Goal: Use online tool/utility: Utilize a website feature to perform a specific function

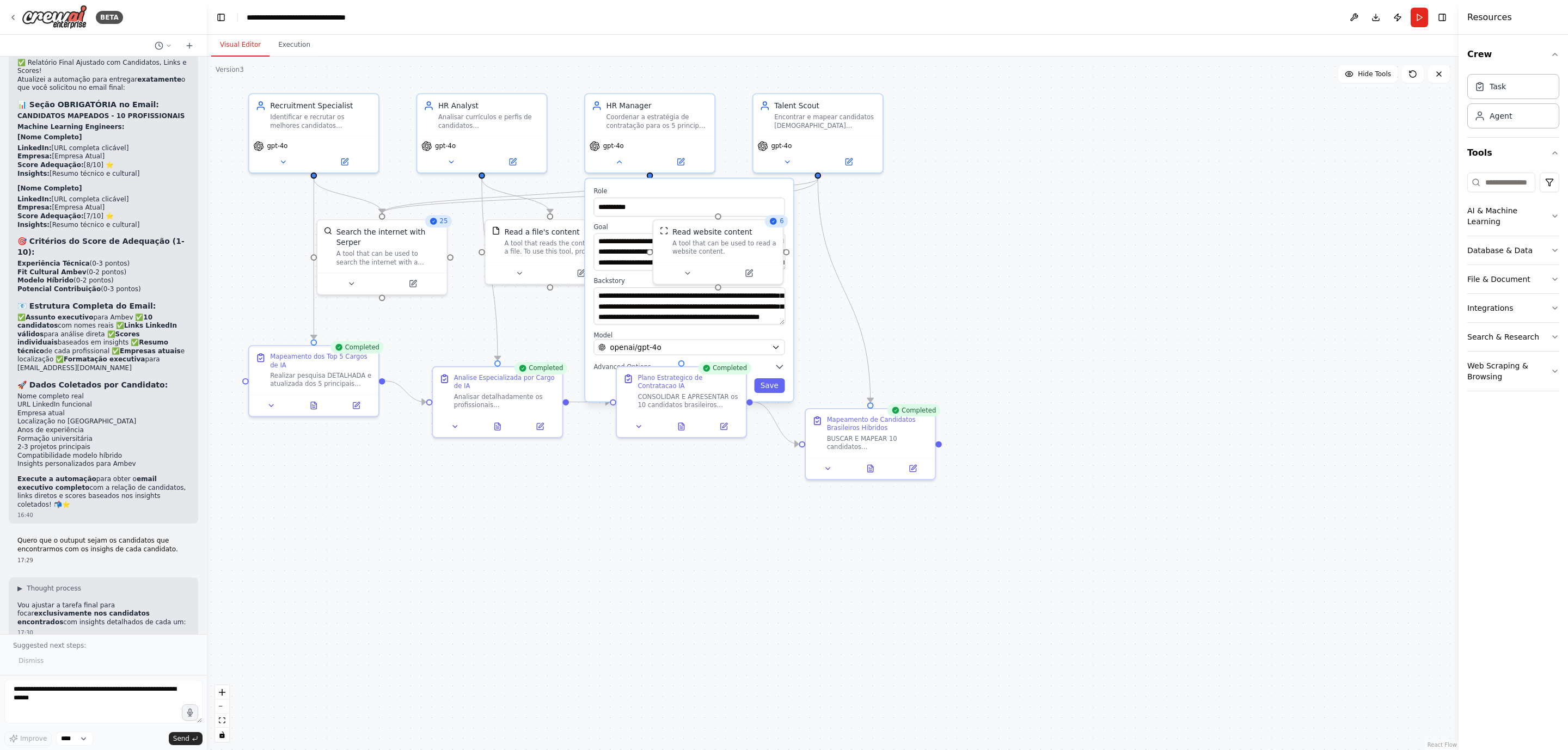
click at [1136, 225] on div ".deletable-edge-delete-btn { width: 20px; height: 20px; border: 0px solid #ffff…" at bounding box center [833, 404] width 1252 height 694
click at [634, 434] on div at bounding box center [681, 424] width 129 height 22
click at [633, 425] on button at bounding box center [639, 425] width 36 height 12
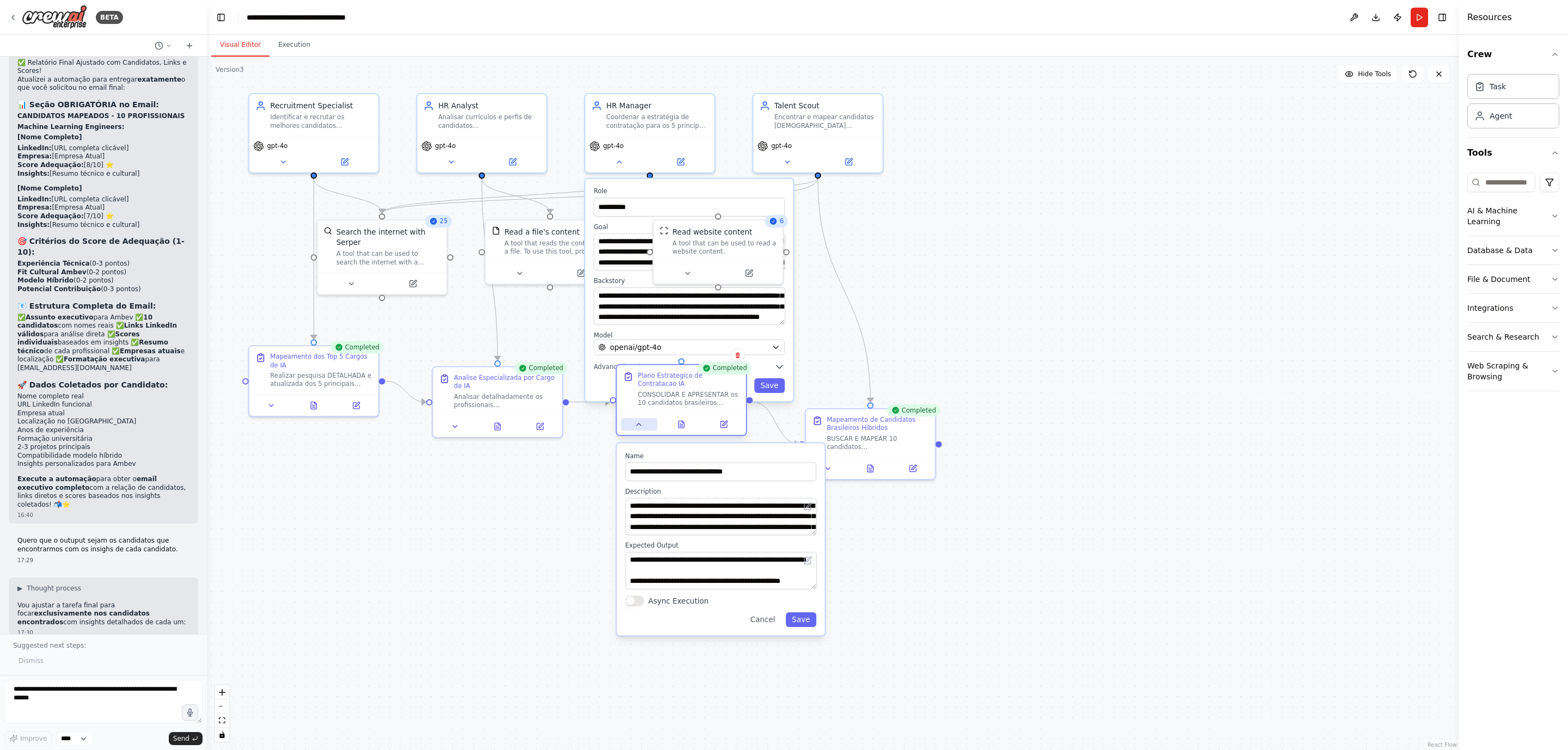
click at [633, 425] on button at bounding box center [639, 425] width 36 height 12
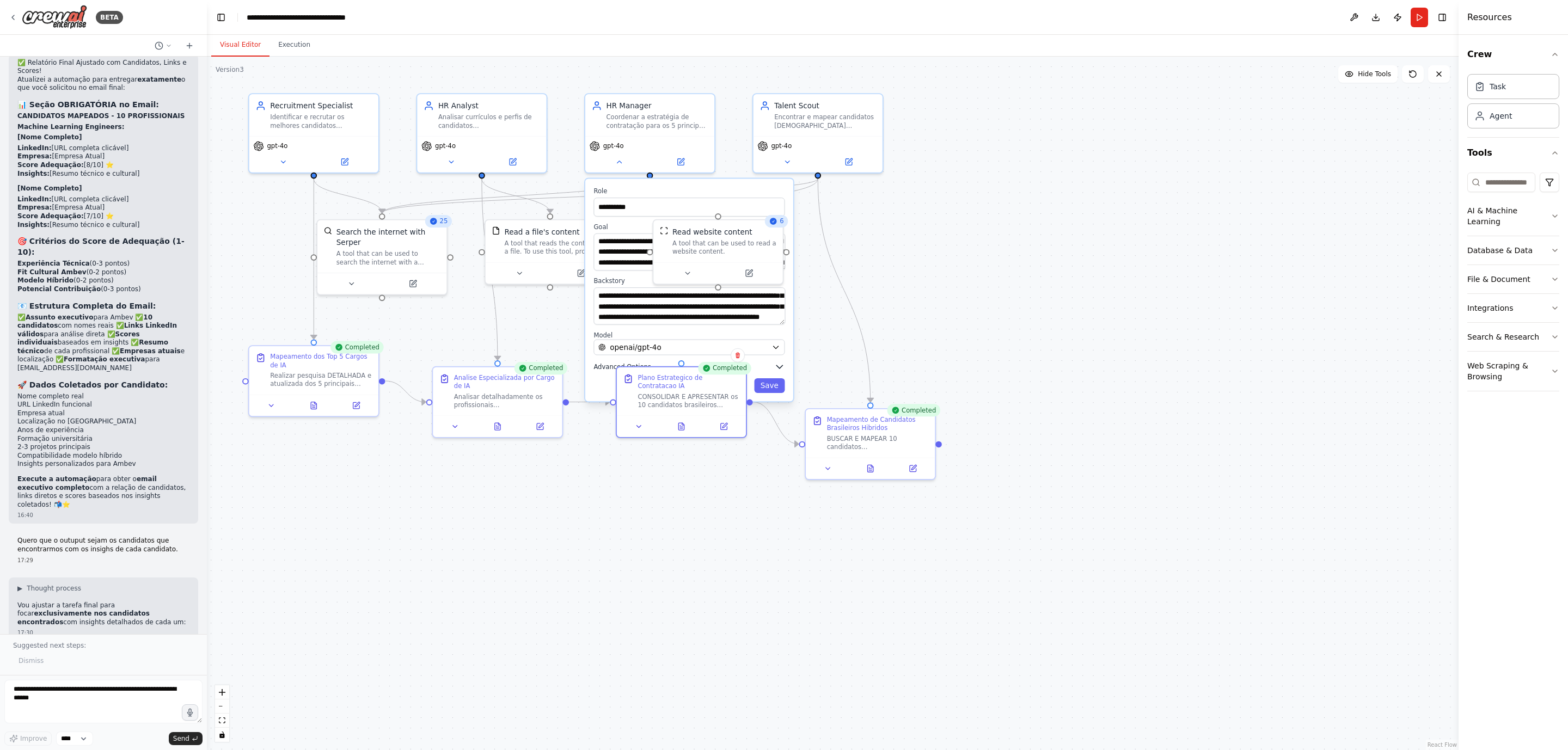
click at [777, 364] on icon "button" at bounding box center [779, 366] width 10 height 10
click at [690, 428] on button at bounding box center [681, 425] width 44 height 12
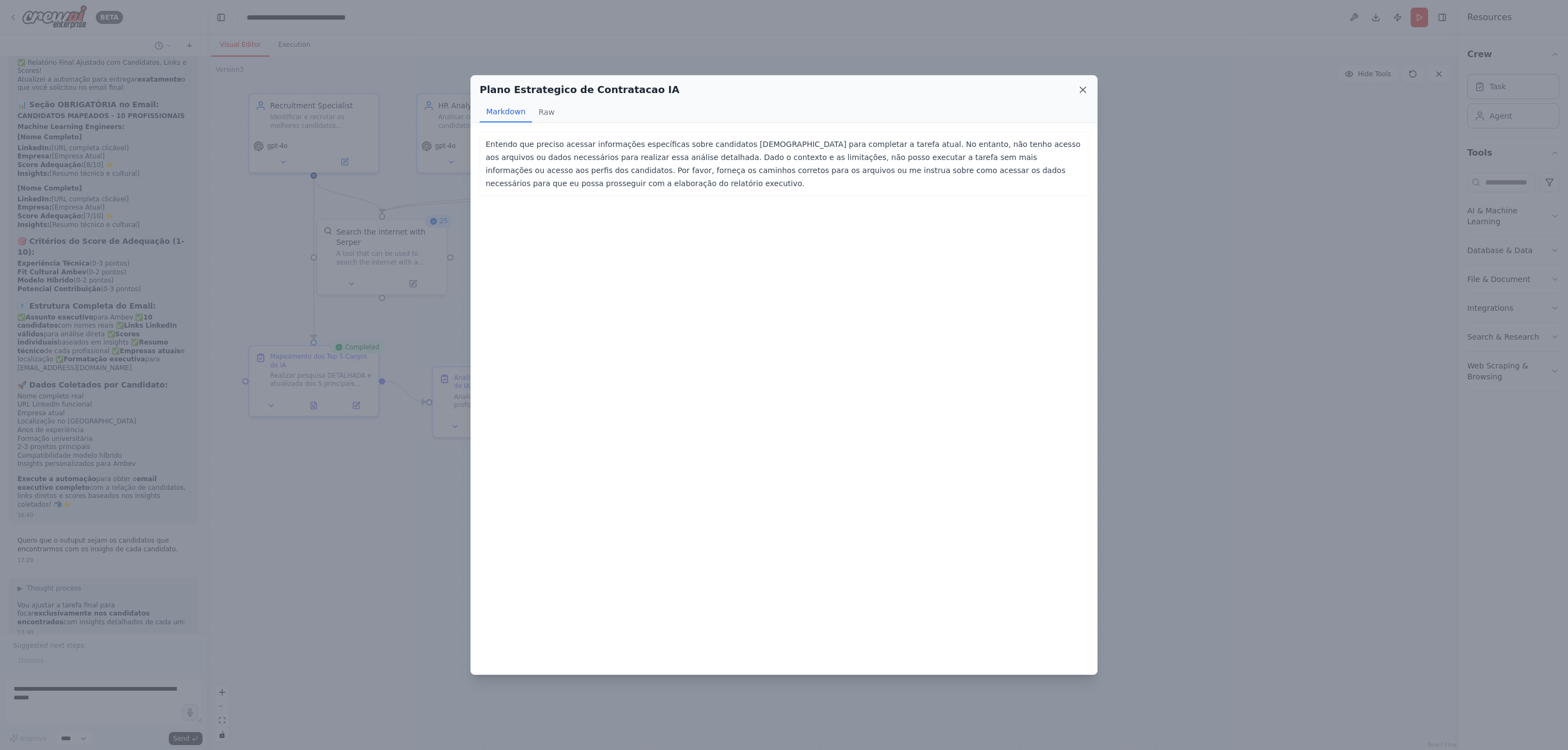
click at [1080, 87] on icon at bounding box center [1083, 90] width 6 height 6
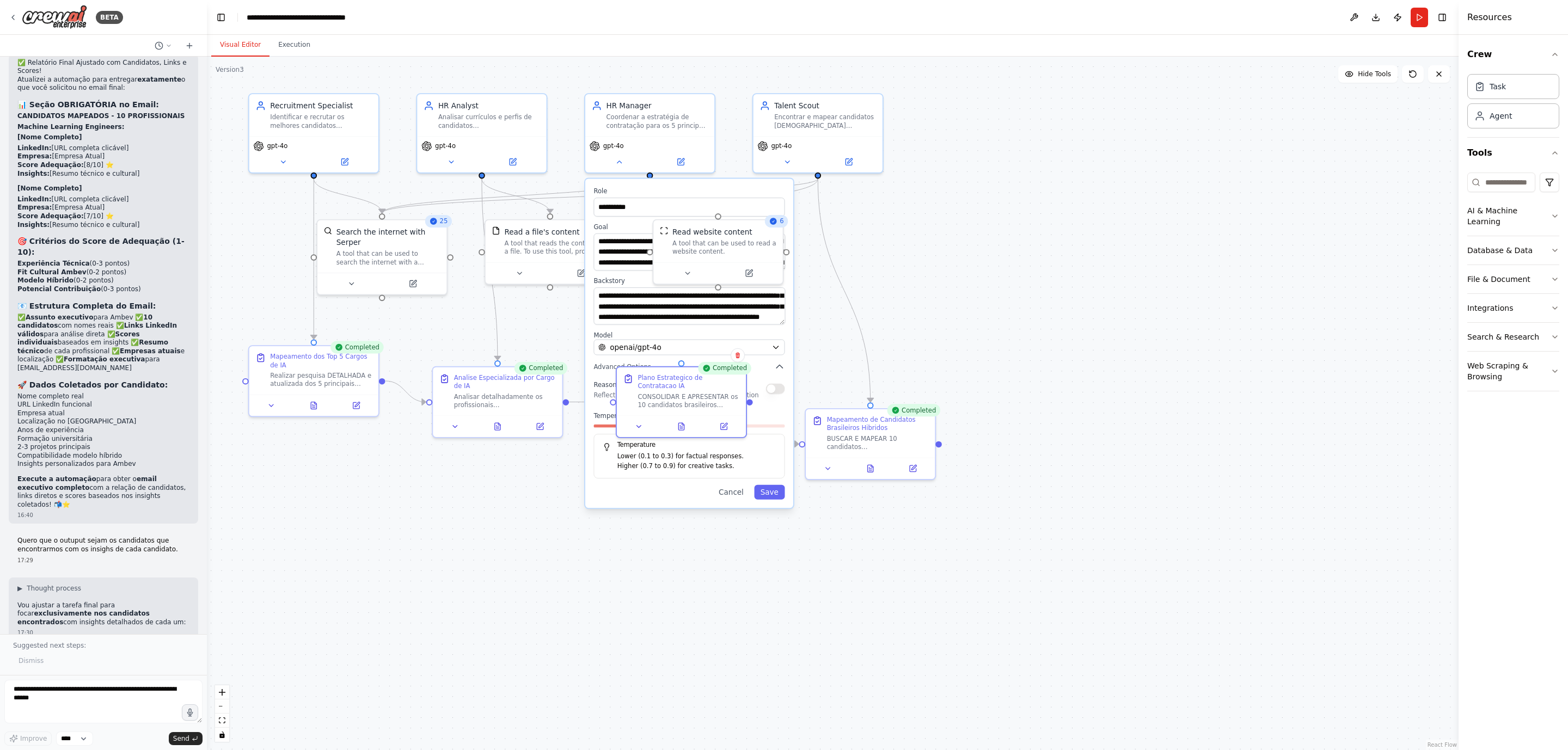
click at [1009, 221] on div ".deletable-edge-delete-btn { width: 20px; height: 20px; border: 0px solid #ffff…" at bounding box center [833, 404] width 1252 height 694
click at [776, 222] on icon at bounding box center [773, 221] width 7 height 7
click at [529, 317] on div ".deletable-edge-delete-btn { width: 20px; height: 20px; border: 0px solid #ffff…" at bounding box center [833, 404] width 1252 height 694
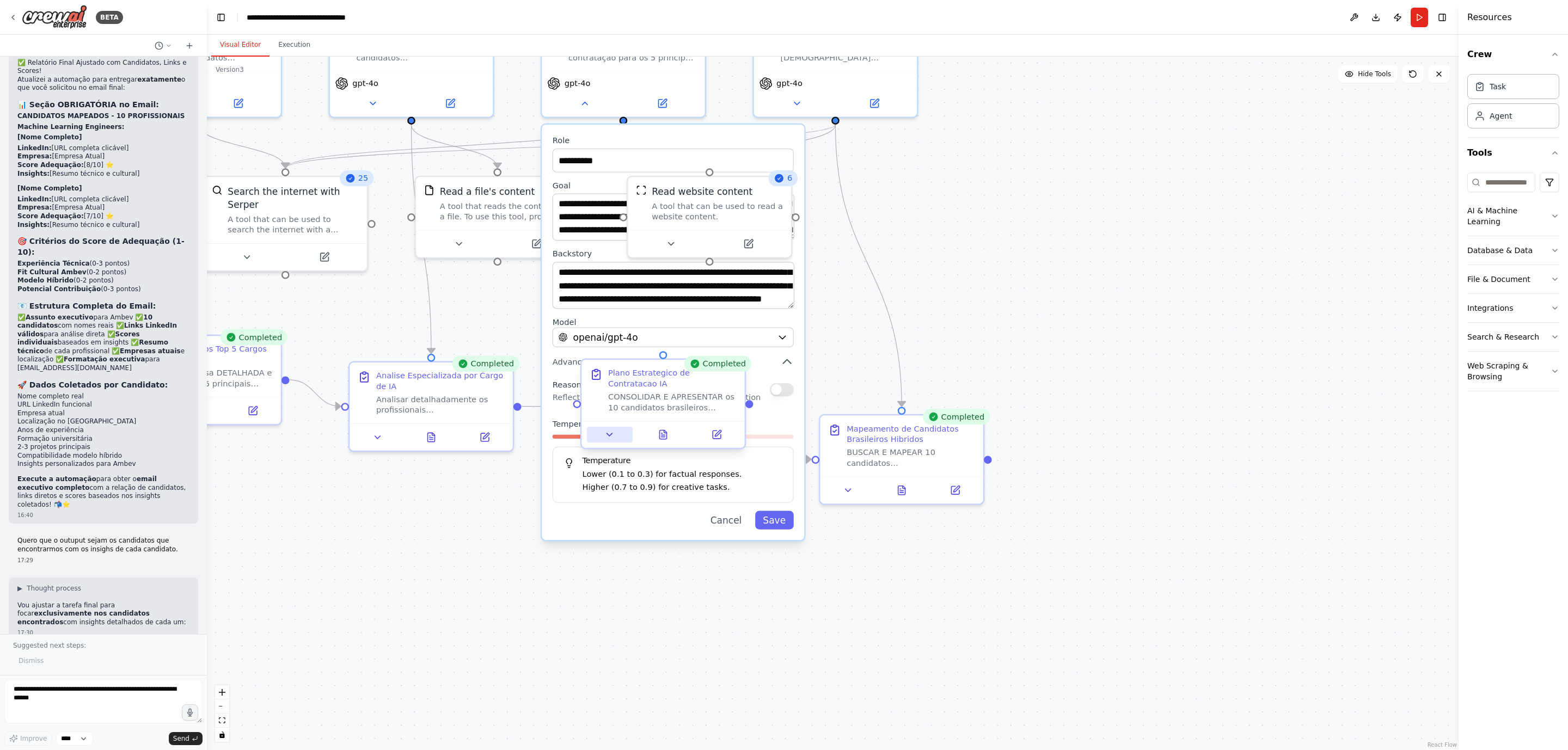
click at [605, 431] on icon at bounding box center [609, 434] width 10 height 10
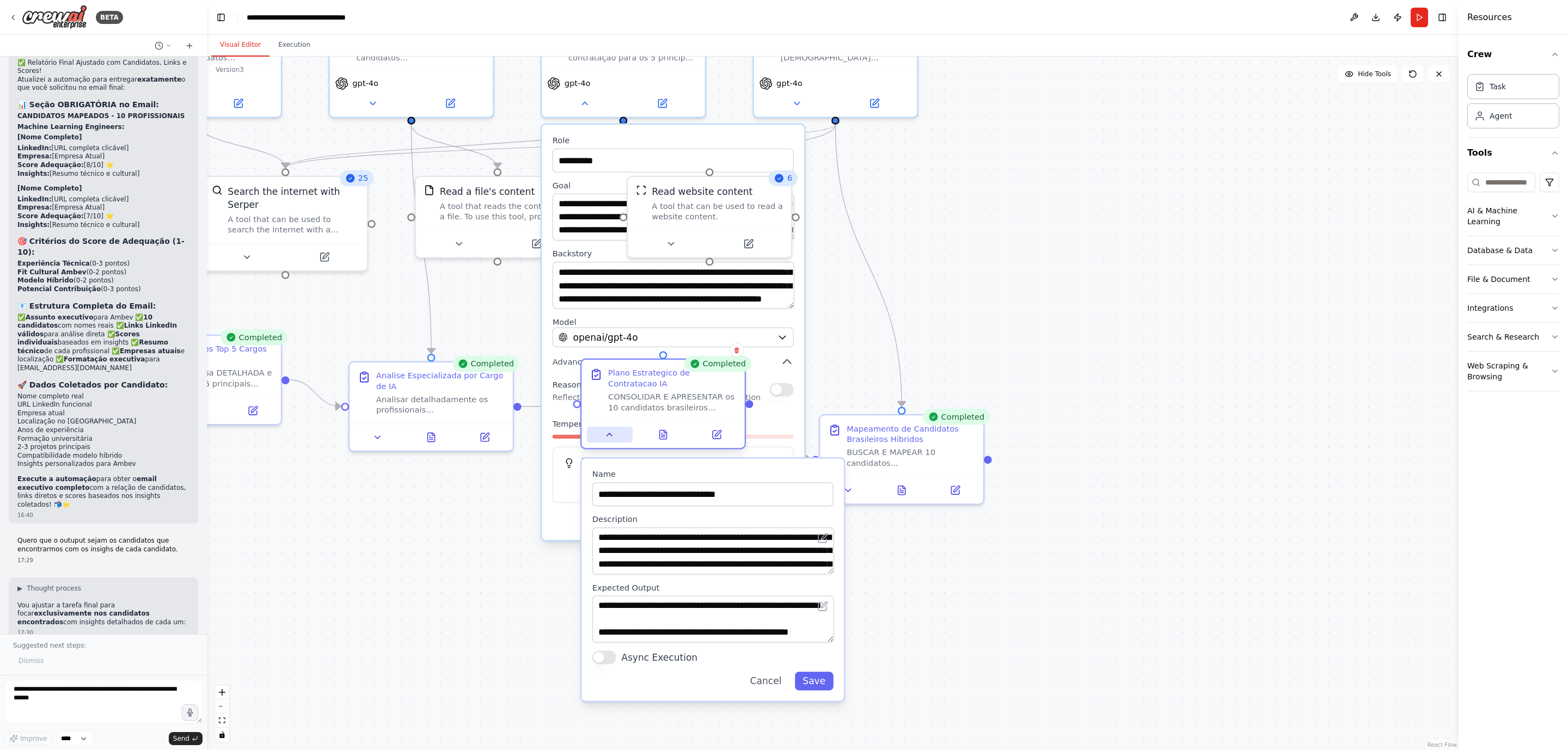
click at [608, 434] on icon at bounding box center [609, 434] width 10 height 10
click at [610, 434] on icon at bounding box center [610, 435] width 6 height 3
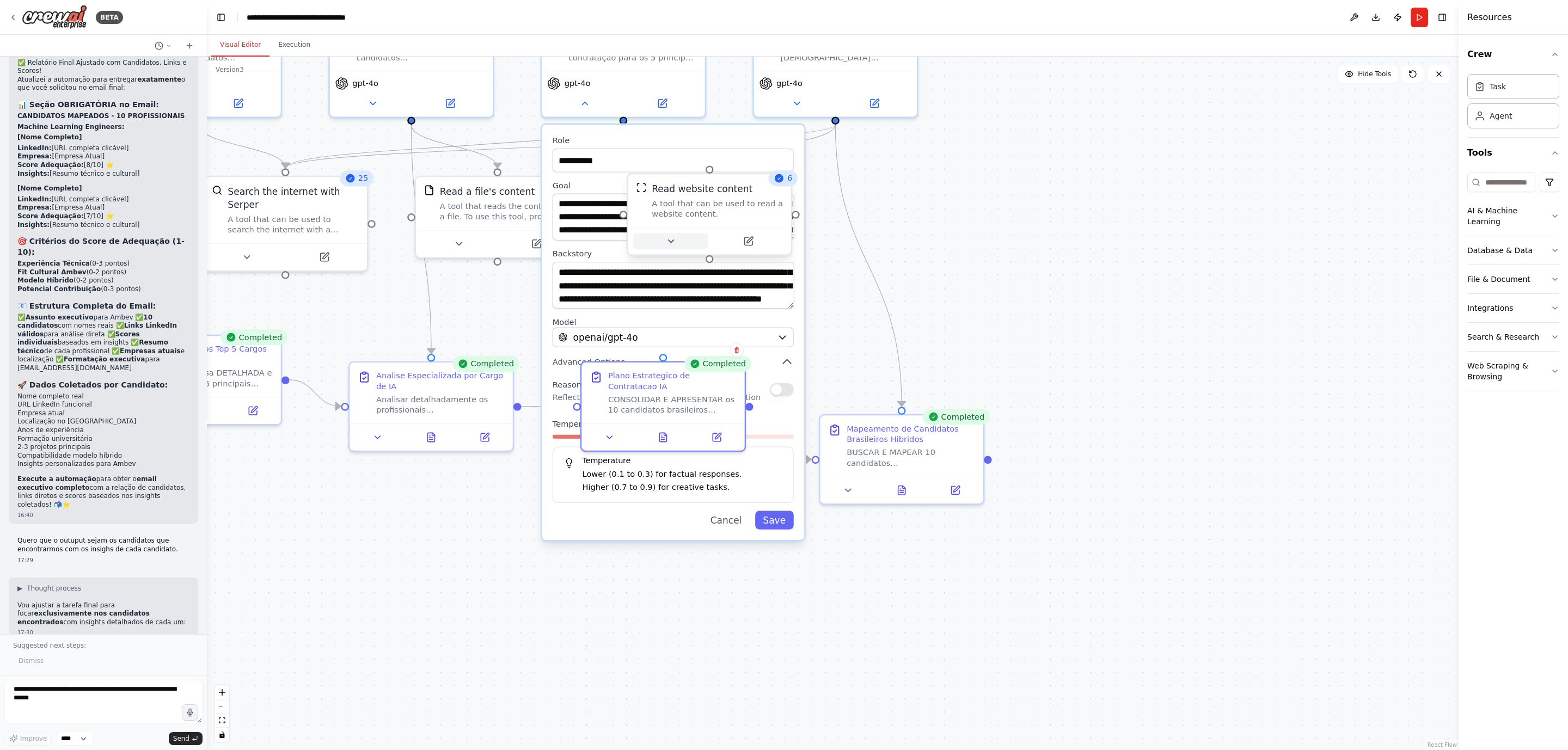
click at [670, 245] on icon at bounding box center [670, 241] width 10 height 10
click at [577, 101] on button at bounding box center [584, 101] width 75 height 16
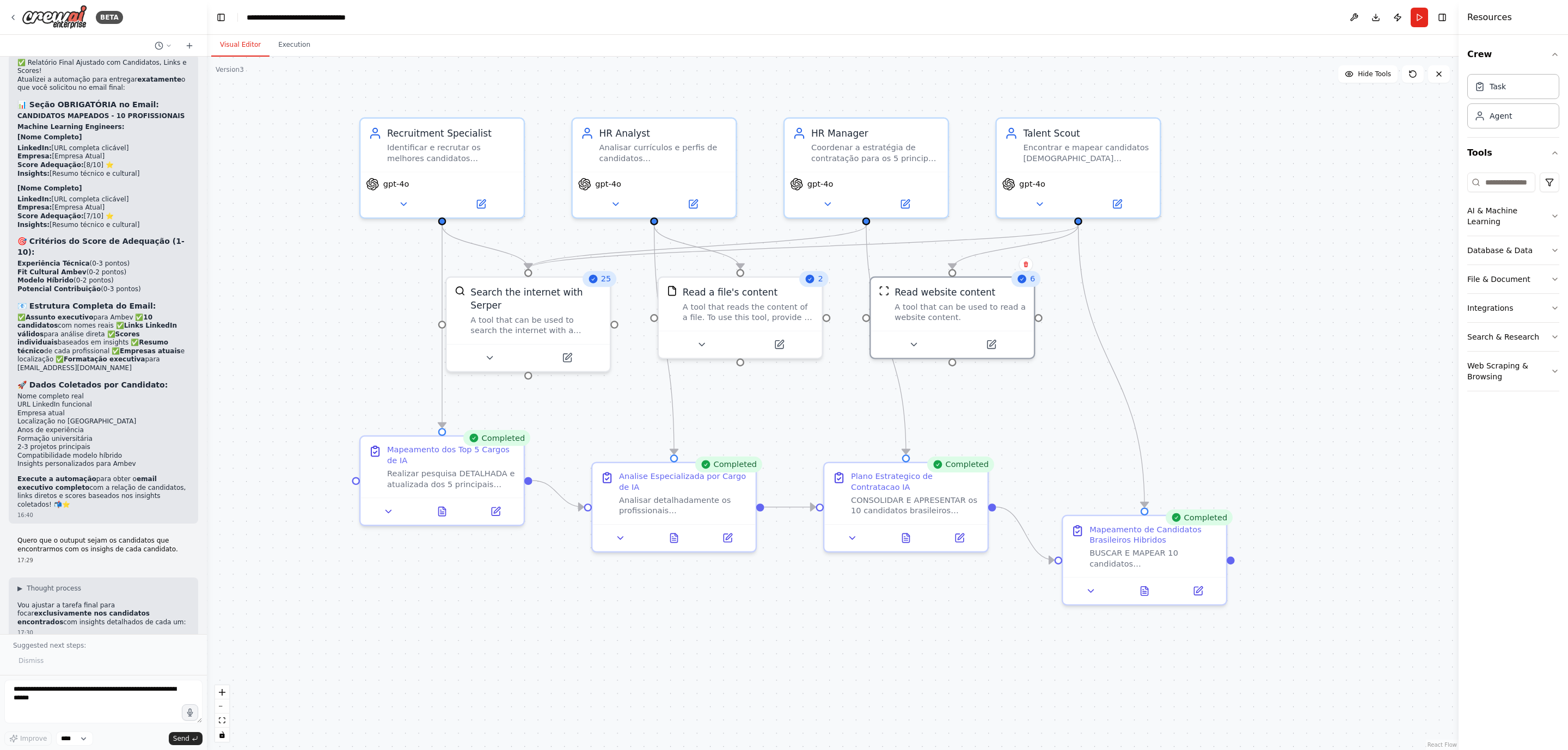
drag, startPoint x: 1077, startPoint y: 248, endPoint x: 1293, endPoint y: 341, distance: 235.2
click at [1293, 341] on div ".deletable-edge-delete-btn { width: 20px; height: 20px; border: 0px solid #ffff…" at bounding box center [833, 404] width 1252 height 694
click at [1262, 244] on div ".deletable-edge-delete-btn { width: 20px; height: 20px; border: 0px solid #ffff…" at bounding box center [833, 404] width 1252 height 694
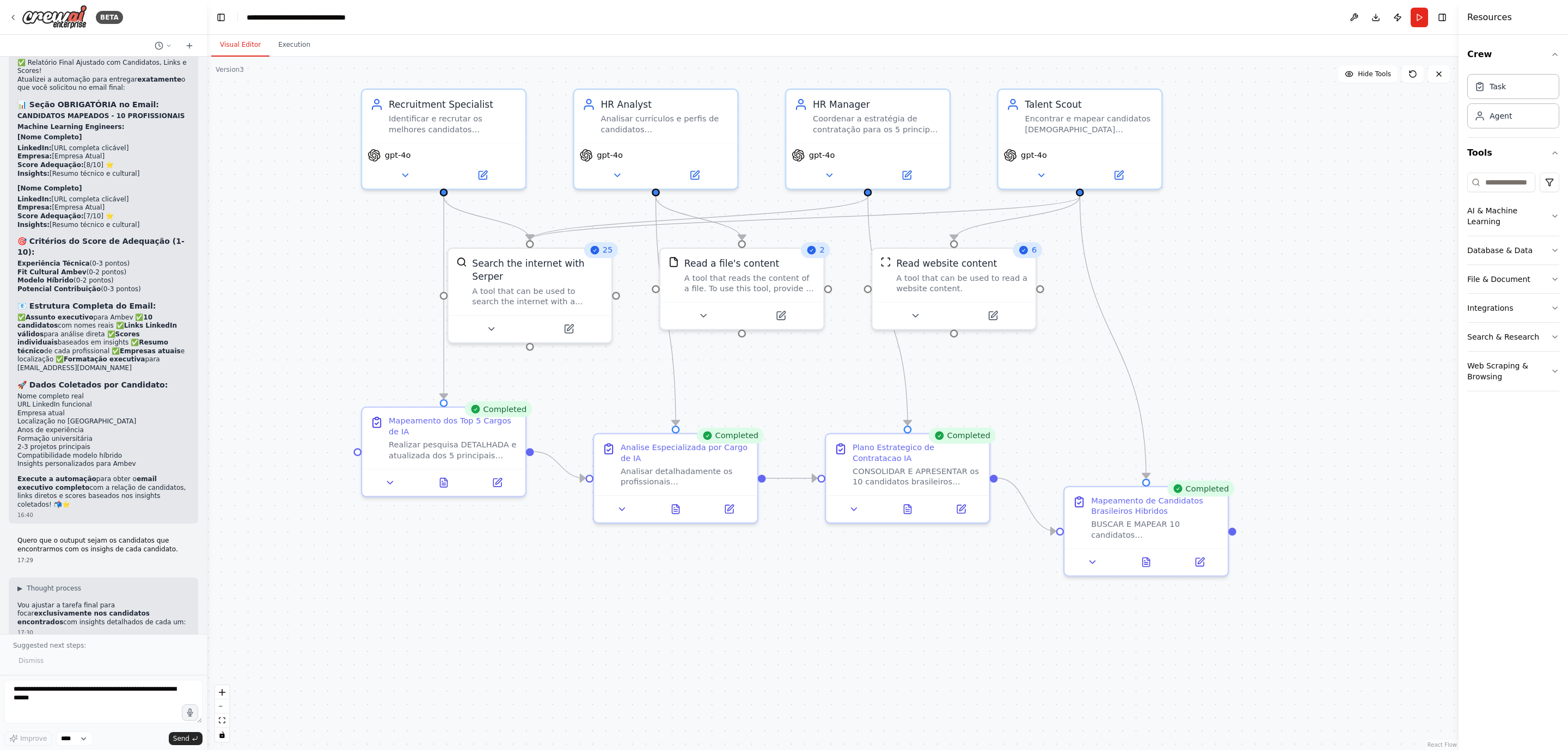
drag, startPoint x: 1195, startPoint y: 415, endPoint x: 1197, endPoint y: 386, distance: 29.1
click at [1197, 386] on div ".deletable-edge-delete-btn { width: 20px; height: 20px; border: 0px solid #ffff…" at bounding box center [833, 404] width 1252 height 694
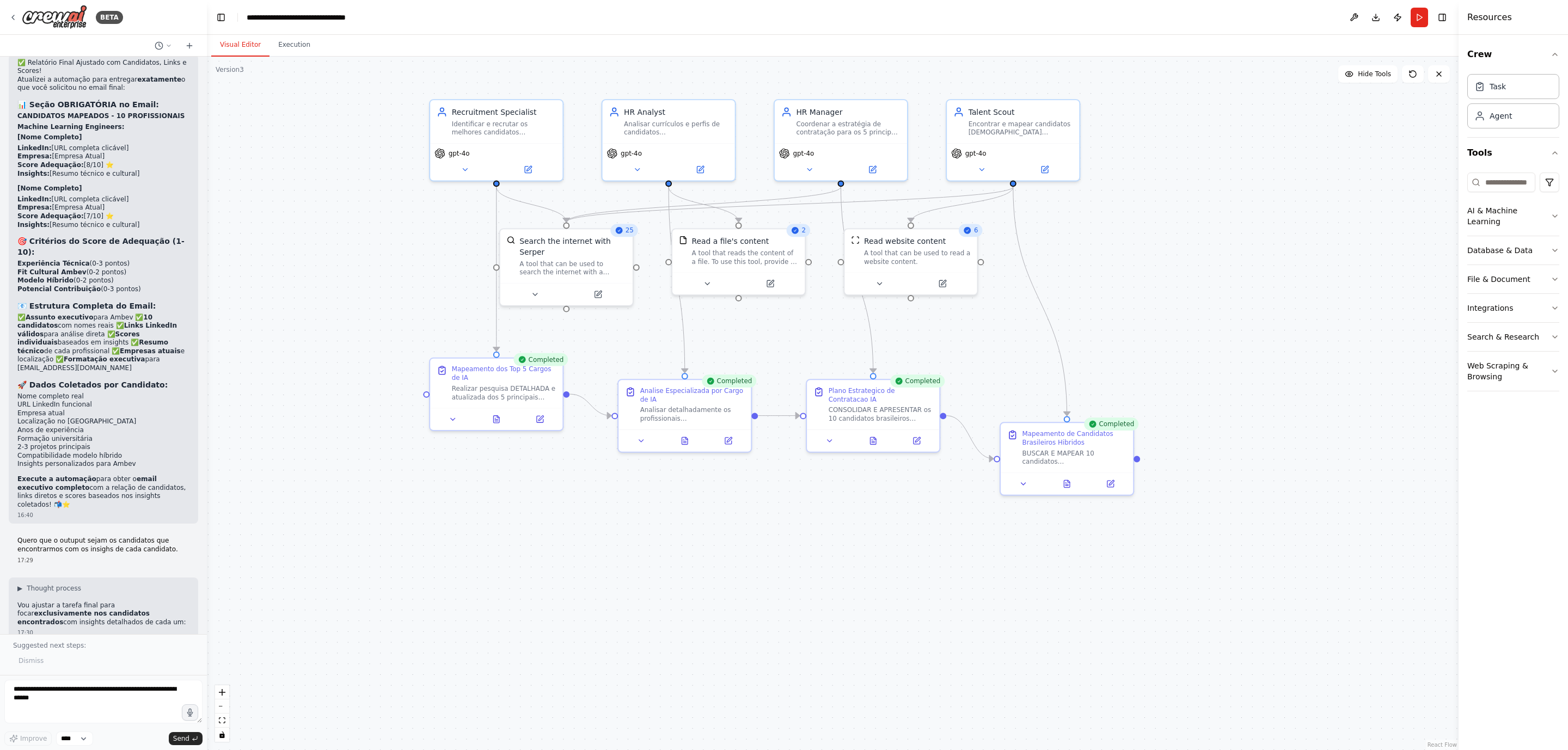
drag, startPoint x: 1262, startPoint y: 311, endPoint x: 1174, endPoint y: 265, distance: 99.3
click at [1174, 265] on div ".deletable-edge-delete-btn { width: 20px; height: 20px; border: 0px solid #ffff…" at bounding box center [833, 404] width 1252 height 694
drag, startPoint x: 1066, startPoint y: 451, endPoint x: 1065, endPoint y: 402, distance: 49.0
click at [1065, 404] on div "BUSCAR E MAPEAR 10 candidatos brasileiros ESPECÍFICOS por nome para os 5 cargos…" at bounding box center [1074, 412] width 105 height 17
click at [791, 552] on div ".deletable-edge-delete-btn { width: 20px; height: 20px; border: 0px solid #ffff…" at bounding box center [833, 404] width 1252 height 694
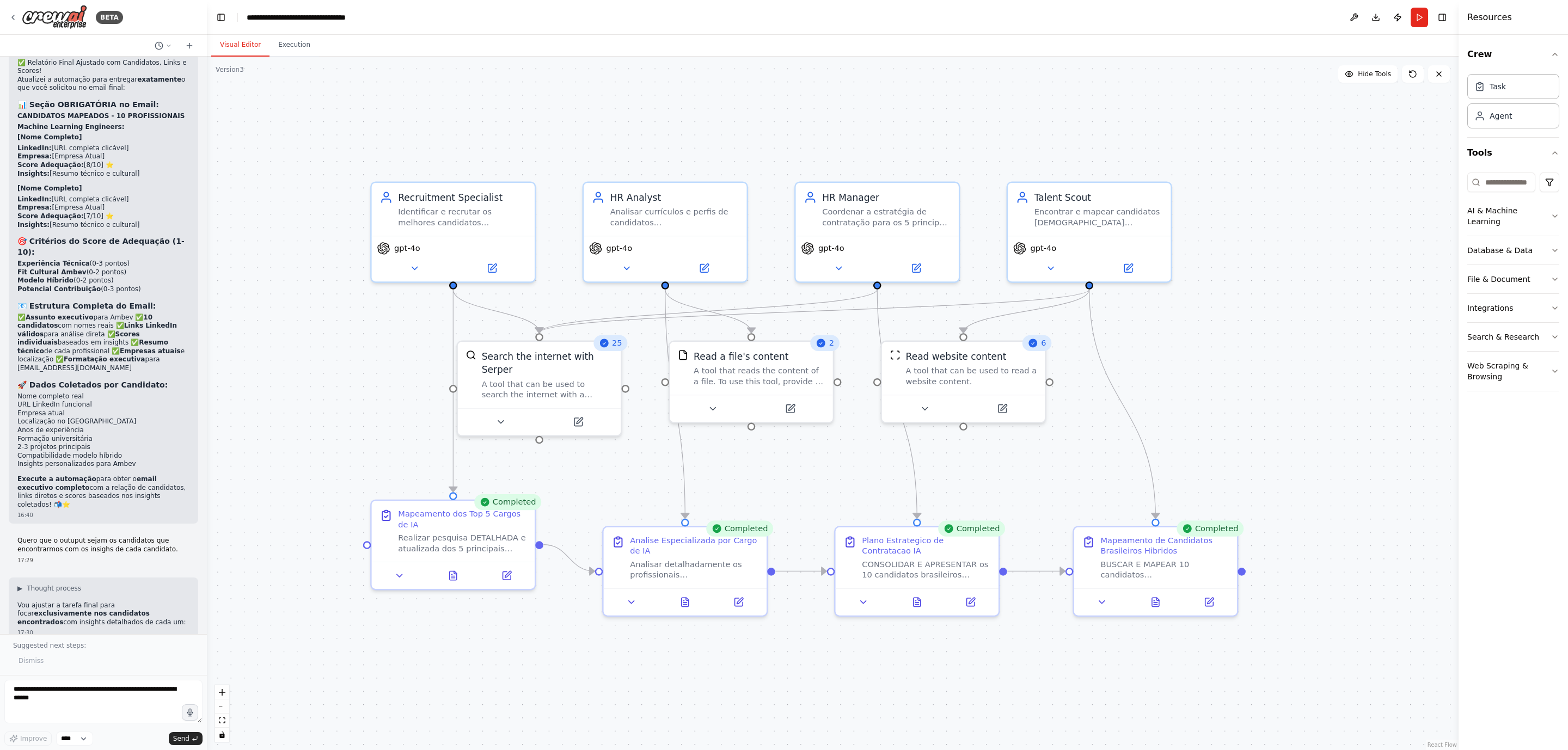
drag, startPoint x: 1201, startPoint y: 268, endPoint x: 1310, endPoint y: 399, distance: 170.4
click at [1310, 399] on div ".deletable-edge-delete-btn { width: 20px; height: 20px; border: 0px solid #ffff…" at bounding box center [833, 404] width 1252 height 694
click at [1242, 287] on div ".deletable-edge-delete-btn { width: 20px; height: 20px; border: 0px solid #ffff…" at bounding box center [833, 404] width 1252 height 694
click at [1157, 600] on icon at bounding box center [1155, 599] width 7 height 9
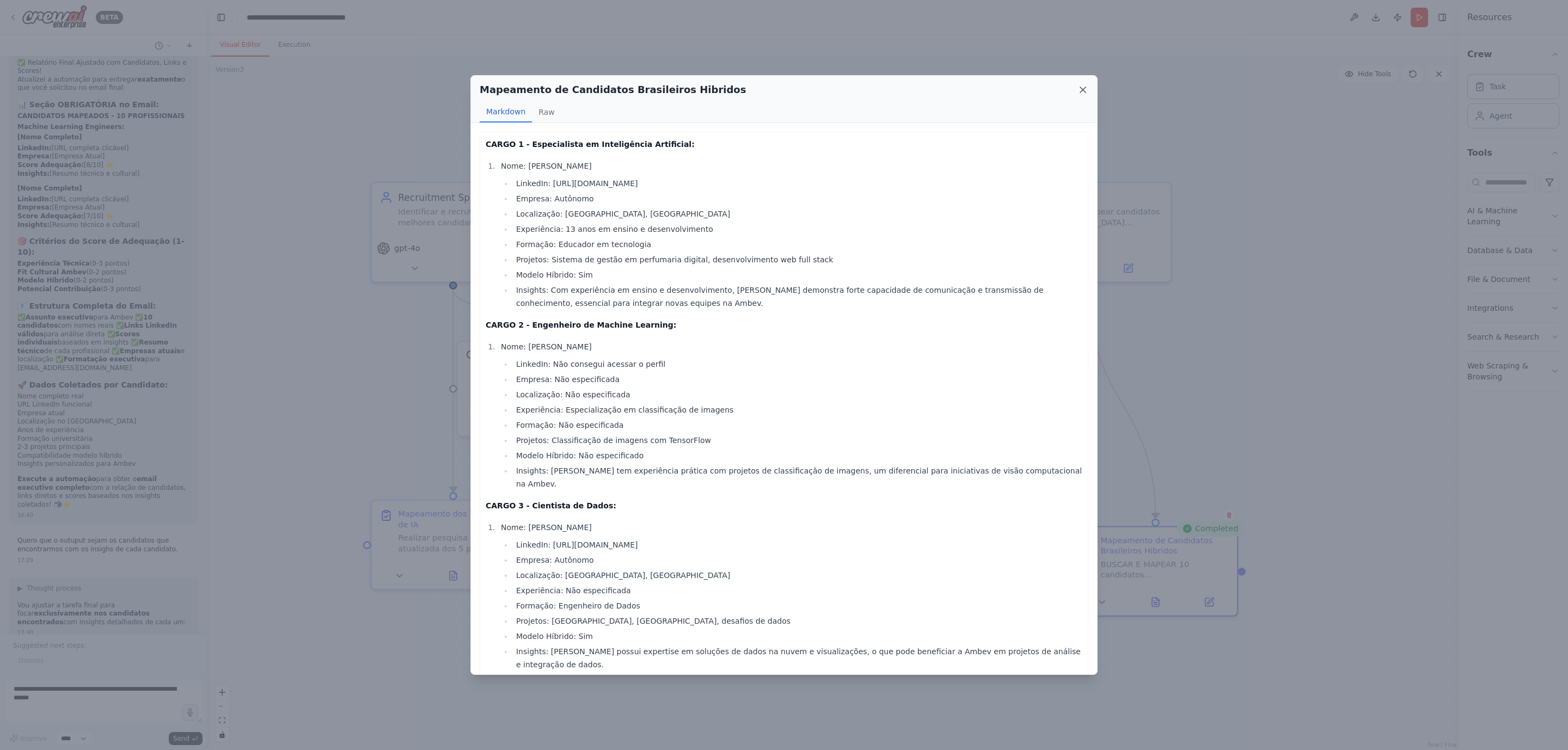
click at [1086, 87] on icon at bounding box center [1083, 90] width 11 height 11
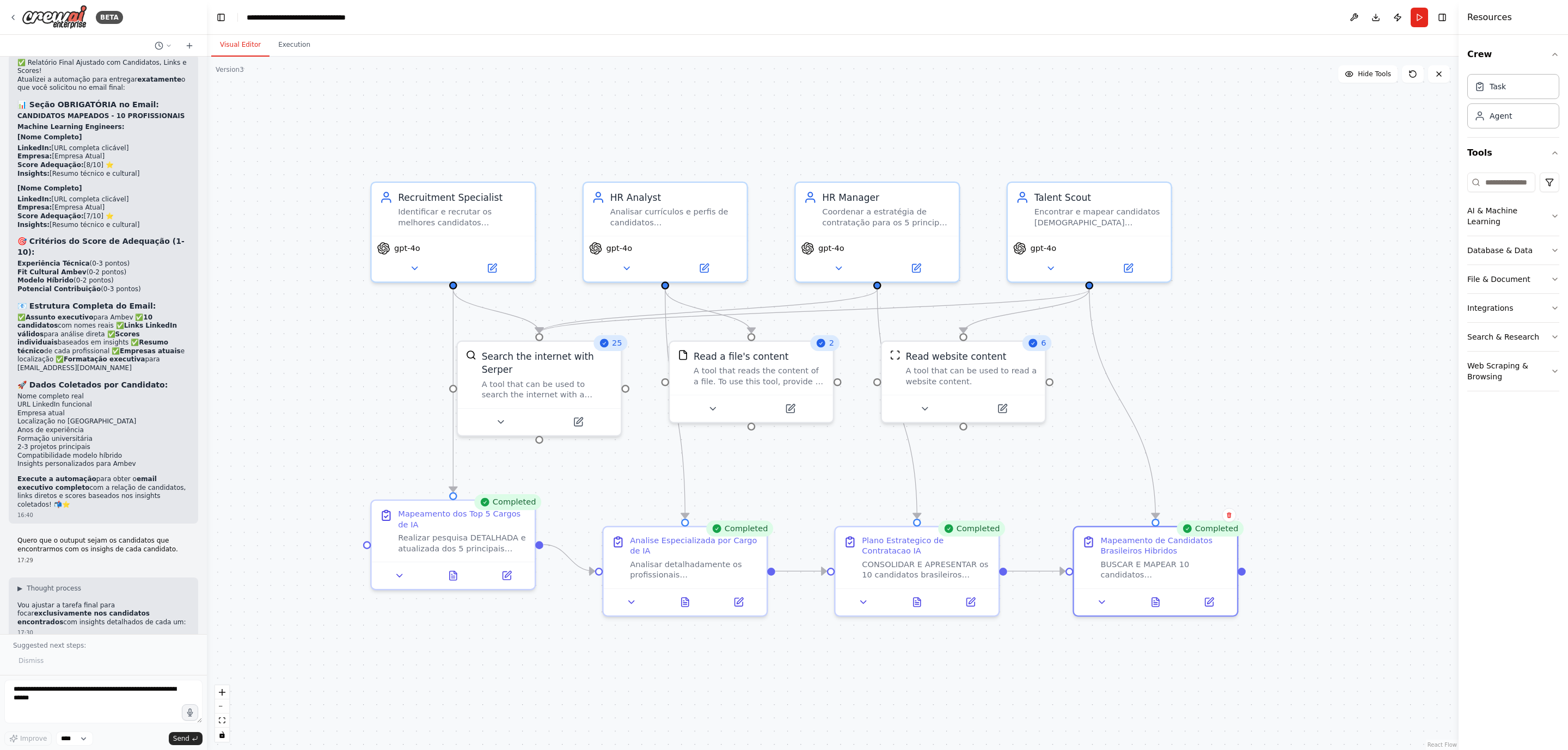
click at [1086, 74] on div ".deletable-edge-delete-btn { width: 20px; height: 20px; border: 0px solid #ffff…" at bounding box center [833, 404] width 1252 height 694
